Goal: Find specific page/section: Find specific page/section

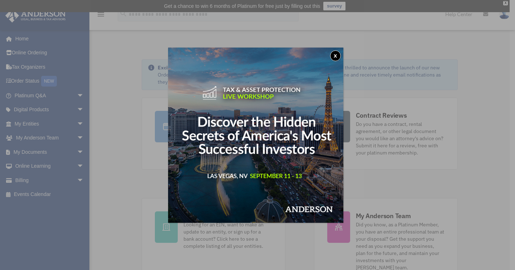
click at [336, 55] on button "x" at bounding box center [335, 55] width 11 height 11
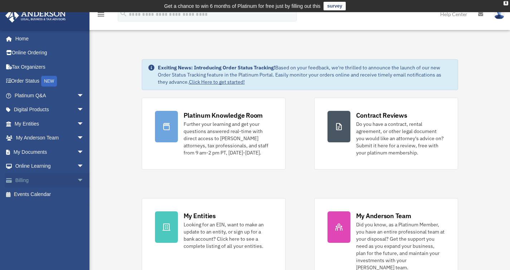
click at [77, 176] on span "arrow_drop_down" at bounding box center [84, 180] width 14 height 15
click at [45, 194] on link "$ Open Invoices" at bounding box center [52, 195] width 85 height 15
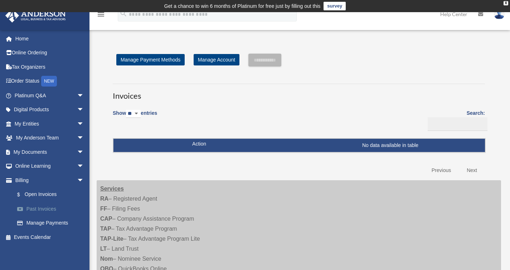
click at [50, 209] on link "Past Invoices" at bounding box center [52, 209] width 85 height 14
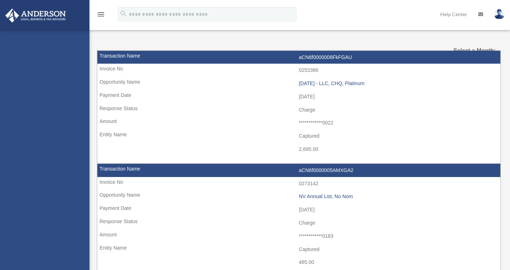
select select
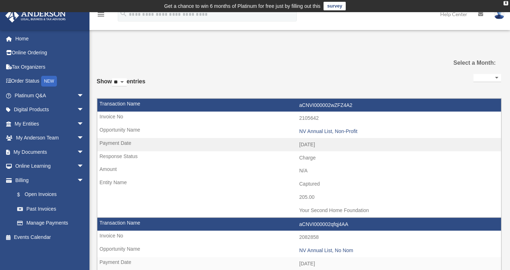
click at [500, 14] on img at bounding box center [499, 14] width 11 height 10
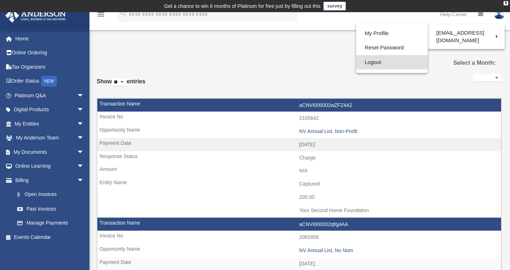
click at [372, 61] on link "Logout" at bounding box center [392, 62] width 72 height 15
